Goal: Use online tool/utility: Use online tool/utility

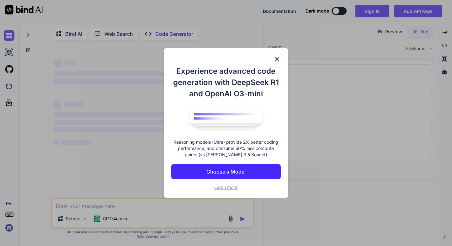
click at [275, 57] on img at bounding box center [277, 60] width 8 height 8
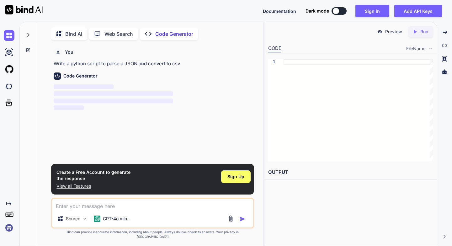
scroll to position [3, 0]
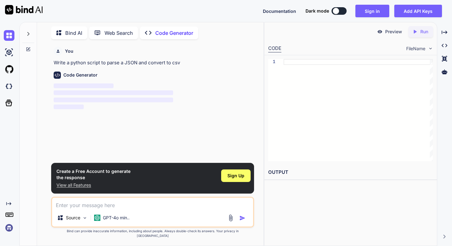
type textarea "x"
click at [112, 216] on div "Source GPT-4o min.." at bounding box center [152, 212] width 203 height 31
click at [103, 207] on textarea at bounding box center [152, 203] width 201 height 11
paste textarea "lorem ipsumdolo sitametco adipi elits doe te incidi utlabore etdo m aliqu, enim…"
type textarea "lorem ipsumdolo sitametco adipi elits doe te incidi utlabore etdo m aliqu, enim…"
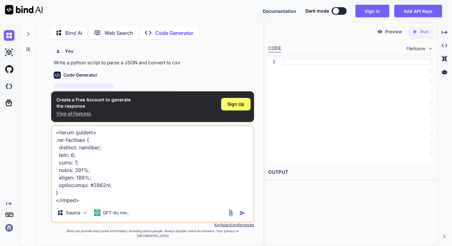
type textarea "x"
click at [241, 216] on img "button" at bounding box center [243, 213] width 6 height 6
click at [169, 184] on textarea at bounding box center [152, 165] width 201 height 78
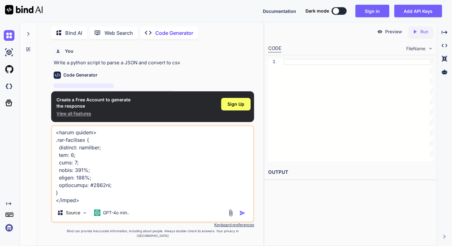
click at [169, 184] on textarea at bounding box center [152, 165] width 201 height 78
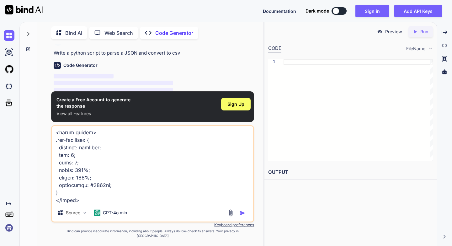
scroll to position [15, 0]
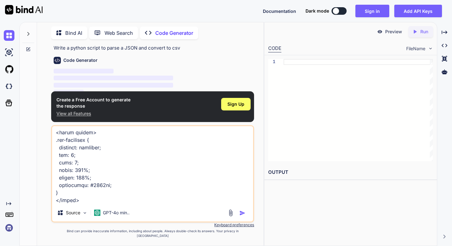
click at [188, 168] on textarea at bounding box center [152, 165] width 201 height 78
paste textarea "<loremips> <dol sit="ameTconsecte" adipi="eli-seddoeius"></tem> </incididu> <ut…"
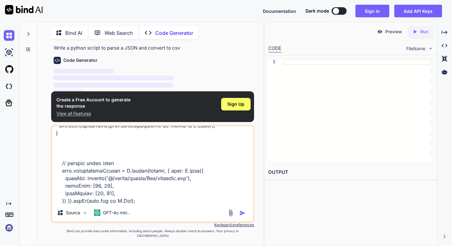
scroll to position [2510, 0]
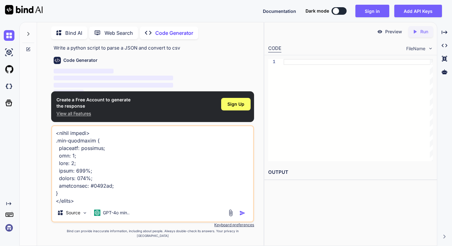
type textarea "lorem ipsumdolo sitametco adipi elits doe te incidi utlabore etdo m aliqu, enim…"
click at [245, 216] on img "button" at bounding box center [243, 213] width 6 height 6
click at [241, 216] on img "button" at bounding box center [243, 213] width 6 height 6
click at [241, 180] on textarea at bounding box center [152, 165] width 201 height 78
click at [215, 180] on textarea at bounding box center [152, 165] width 201 height 78
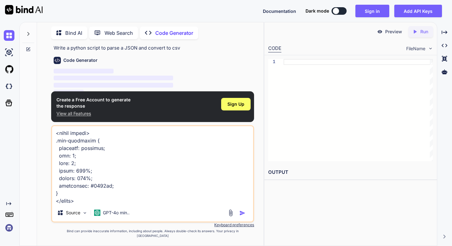
click at [328, 181] on div "OUTPUT" at bounding box center [351, 174] width 173 height 19
click at [309, 182] on div "OUTPUT" at bounding box center [351, 174] width 173 height 19
click at [284, 114] on div at bounding box center [358, 110] width 149 height 102
click at [315, 86] on div at bounding box center [358, 110] width 149 height 102
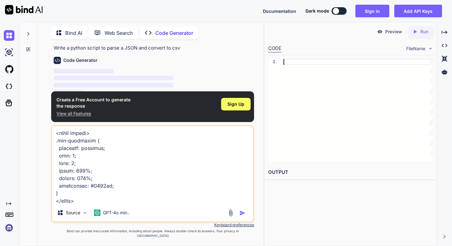
click at [118, 139] on textarea at bounding box center [152, 165] width 201 height 78
click at [131, 157] on textarea at bounding box center [152, 165] width 201 height 78
click at [240, 216] on img "button" at bounding box center [243, 213] width 6 height 6
click at [241, 216] on img "button" at bounding box center [243, 213] width 6 height 6
